Goal: Information Seeking & Learning: Check status

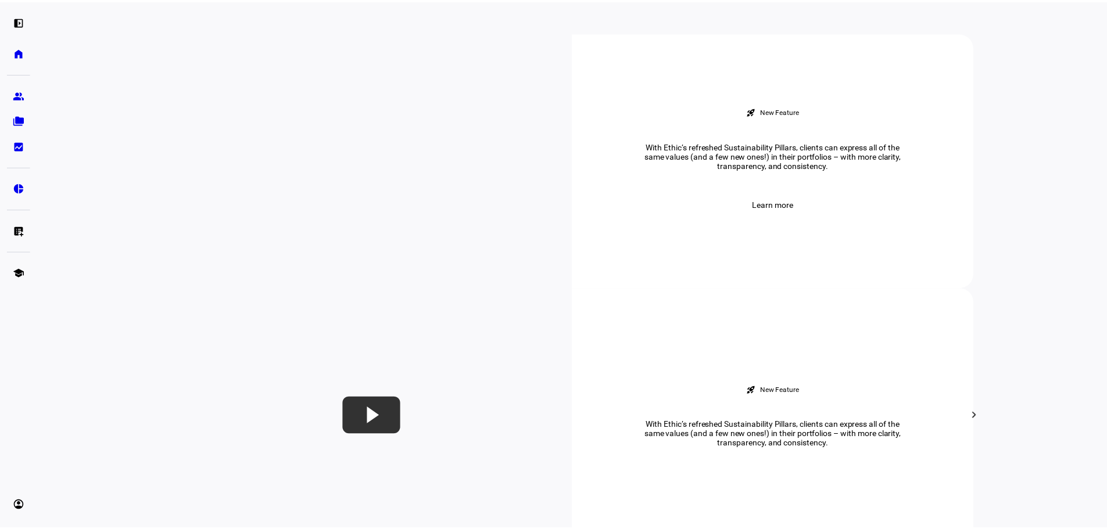
scroll to position [465, 0]
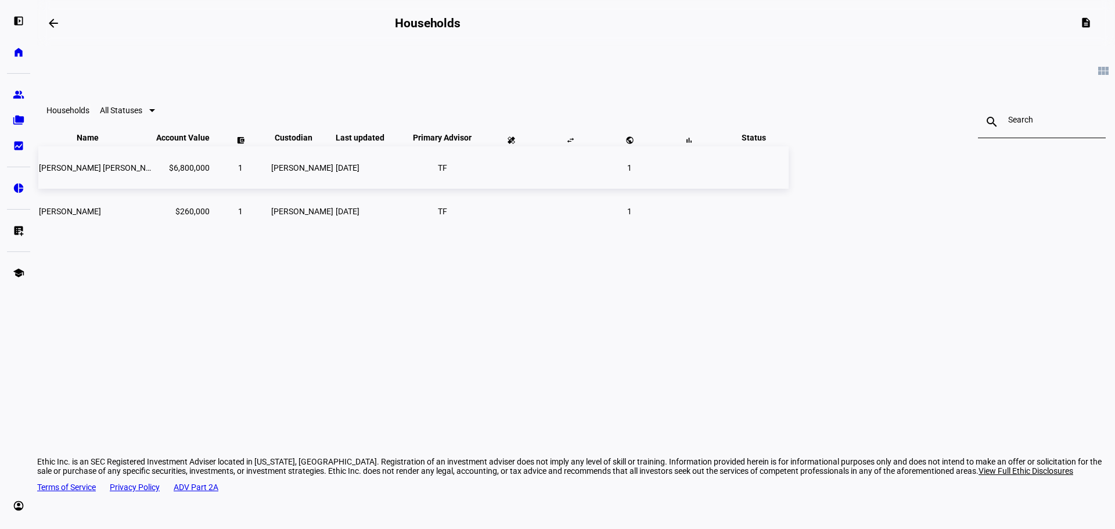
click at [174, 173] on span "[PERSON_NAME] [PERSON_NAME] III" at bounding box center [106, 167] width 135 height 9
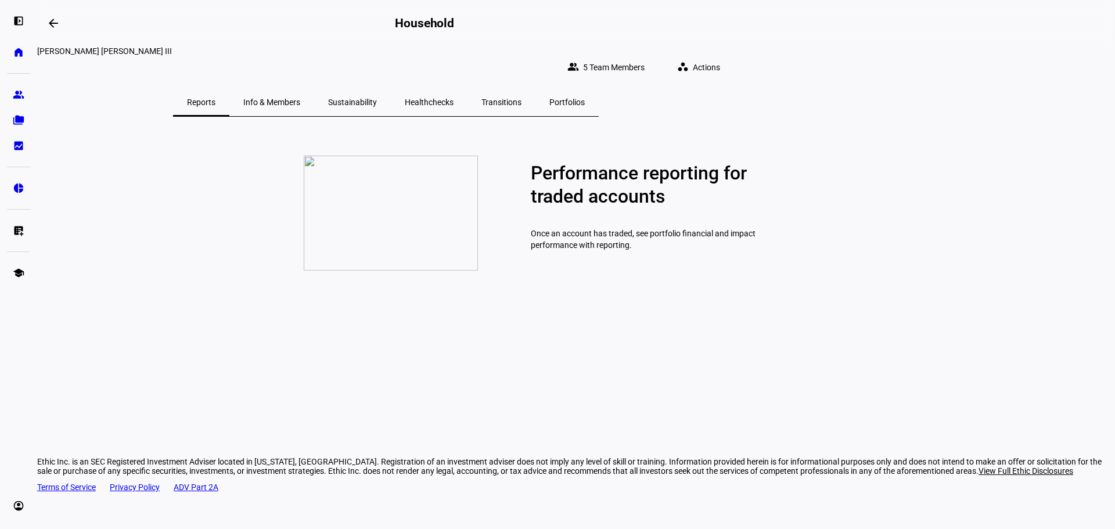
click at [216, 98] on span "Reports" at bounding box center [201, 102] width 28 height 8
click at [300, 98] on span "Info & Members" at bounding box center [271, 102] width 57 height 8
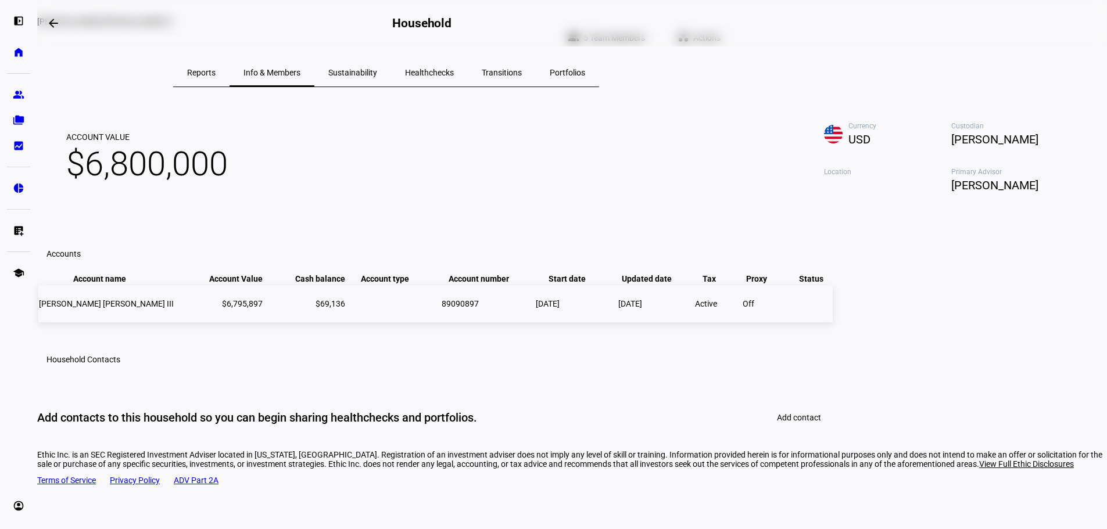
scroll to position [27, 0]
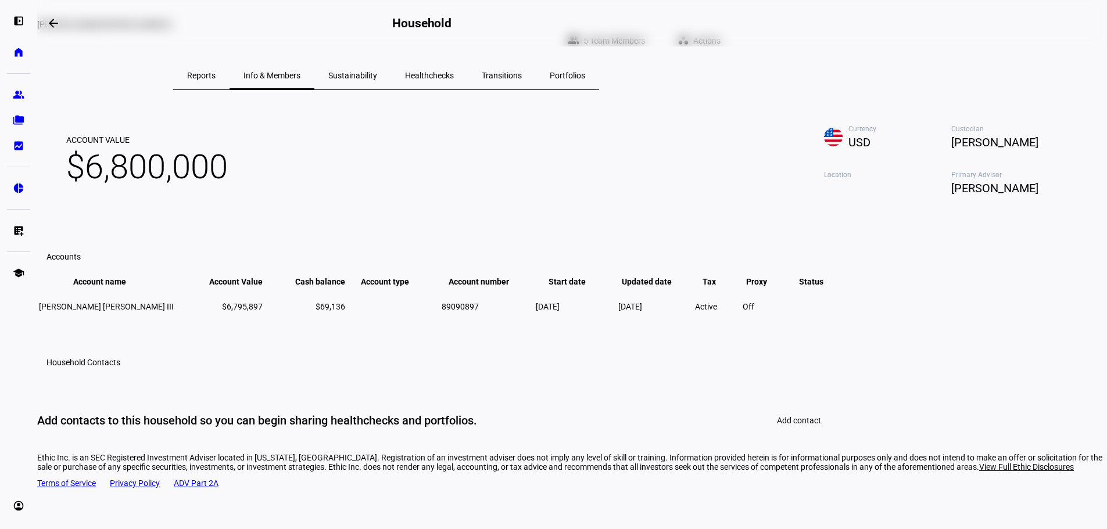
click at [585, 71] on span "Portfolios" at bounding box center [567, 75] width 35 height 8
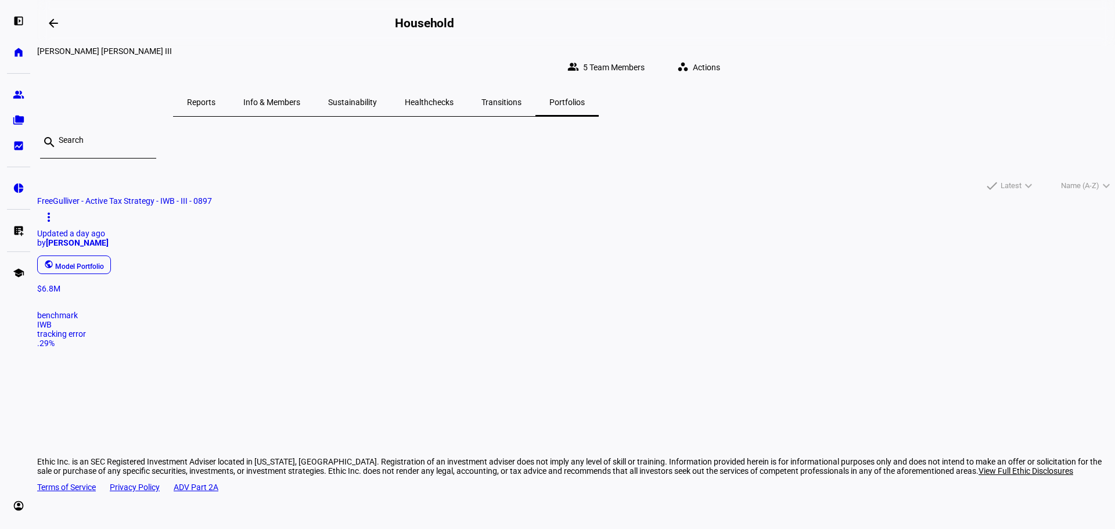
click at [295, 256] on div "public Model Portfolio" at bounding box center [572, 264] width 1078 height 23
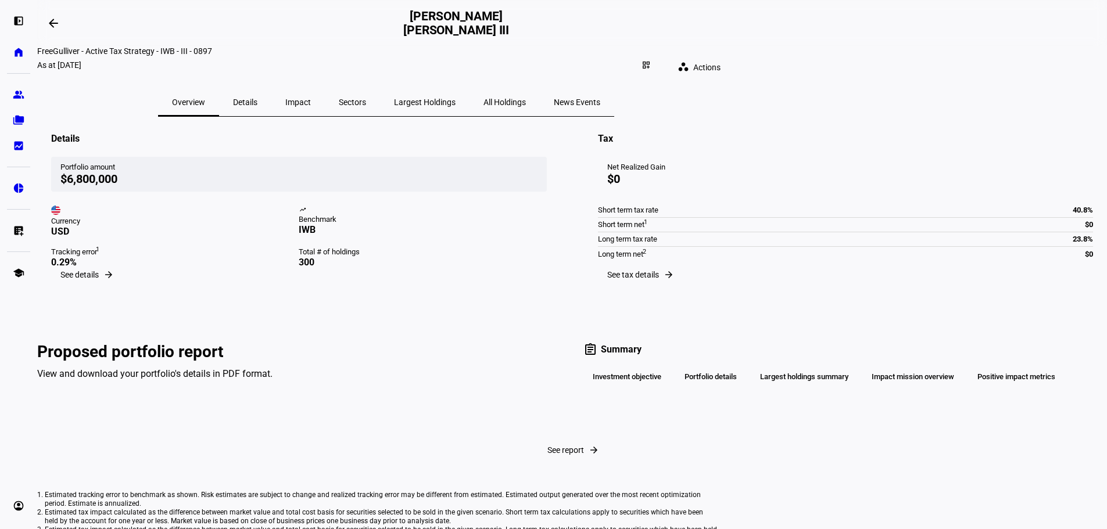
click at [257, 98] on span "Details" at bounding box center [245, 102] width 24 height 8
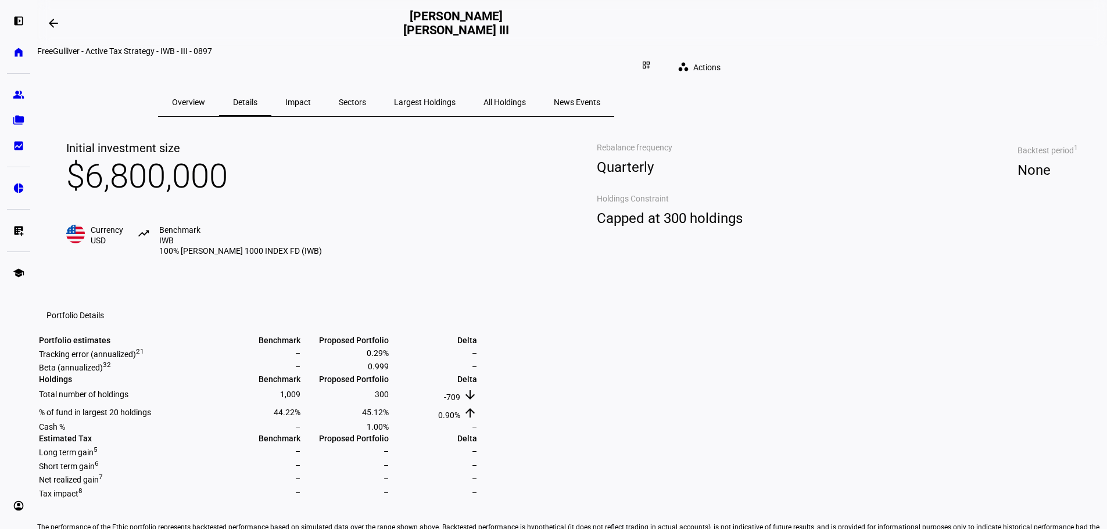
click at [455, 98] on span "Largest Holdings" at bounding box center [425, 102] width 62 height 8
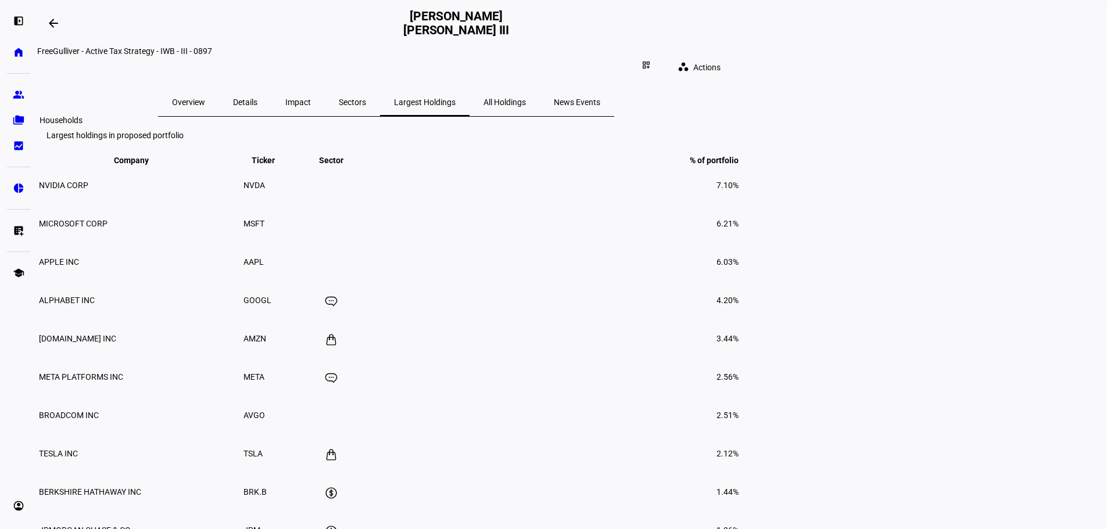
click at [16, 119] on eth-mat-symbol "folder_copy" at bounding box center [19, 120] width 12 height 12
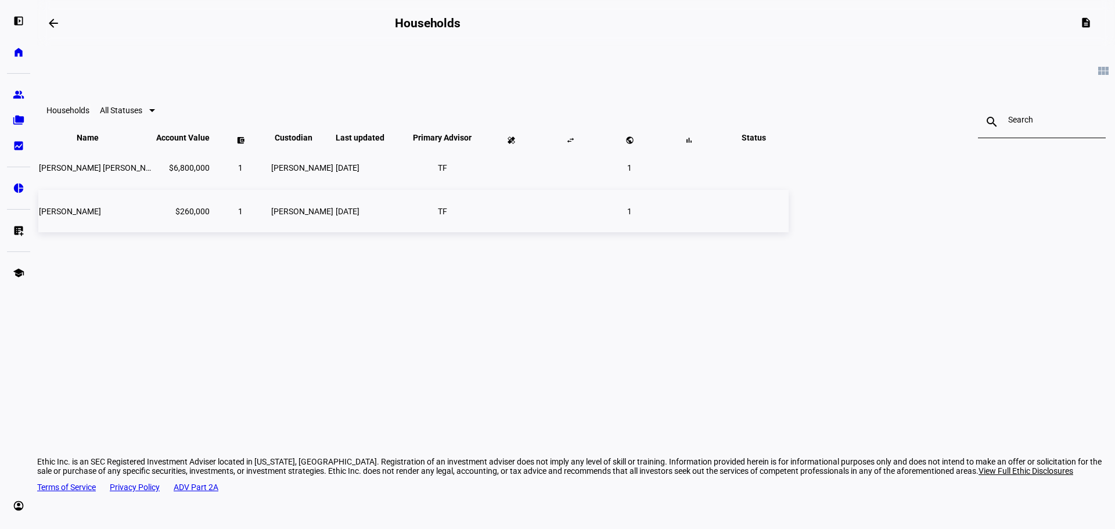
click at [101, 216] on span "[PERSON_NAME]" at bounding box center [70, 211] width 62 height 9
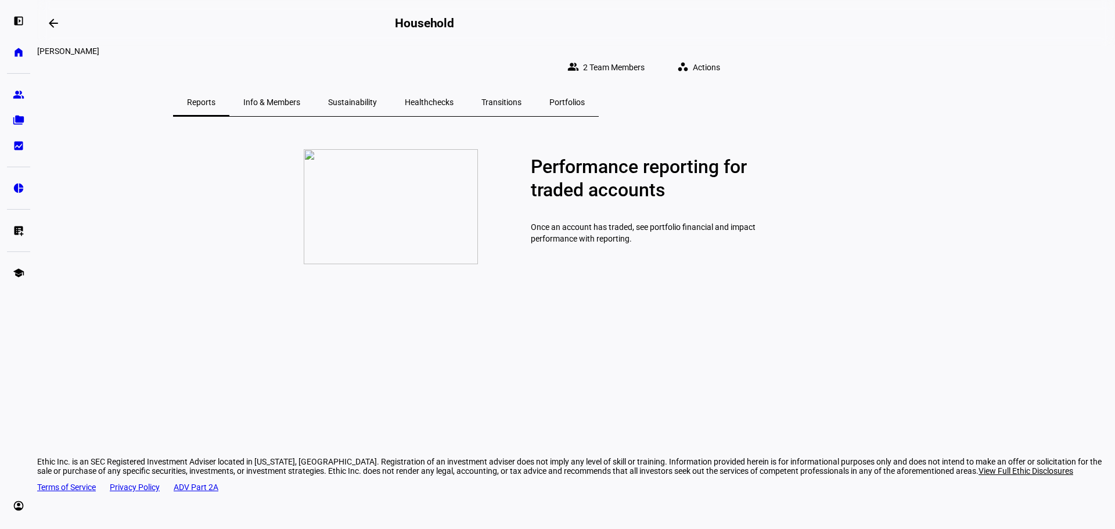
click at [216, 98] on span "Reports" at bounding box center [201, 102] width 28 height 8
click at [581, 202] on p "Performance reporting for traded accounts" at bounding box center [644, 178] width 227 height 46
click at [720, 56] on span "Actions" at bounding box center [706, 67] width 27 height 23
click at [974, 74] on div at bounding box center [557, 264] width 1115 height 529
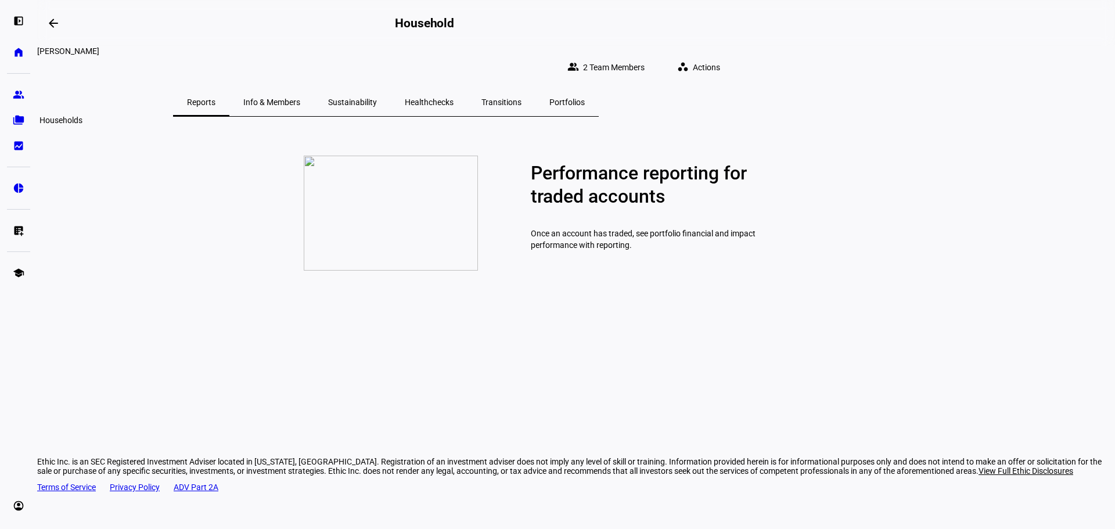
click at [18, 117] on eth-mat-symbol "folder_copy" at bounding box center [19, 120] width 12 height 12
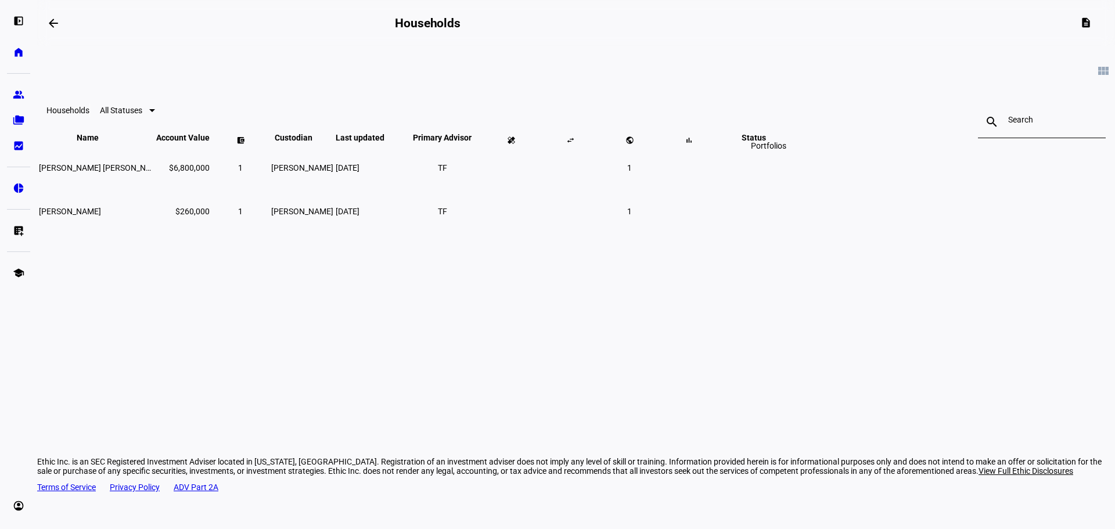
click at [644, 154] on span at bounding box center [630, 140] width 28 height 28
click at [635, 154] on span at bounding box center [621, 140] width 28 height 28
click at [174, 173] on span "[PERSON_NAME] [PERSON_NAME] III" at bounding box center [106, 167] width 135 height 9
